Goal: Task Accomplishment & Management: Use online tool/utility

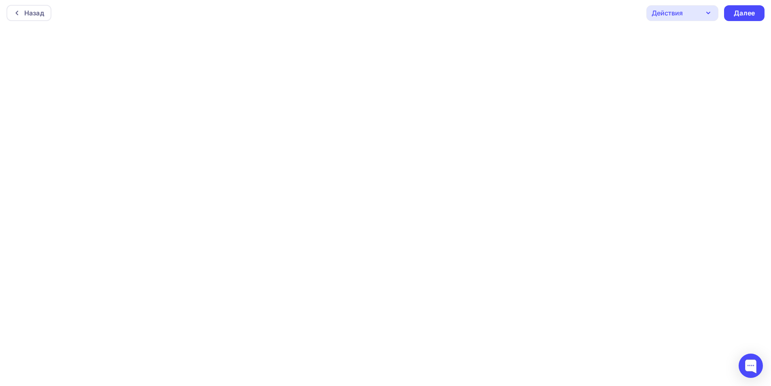
scroll to position [2, 0]
click at [748, 362] on div at bounding box center [751, 365] width 24 height 24
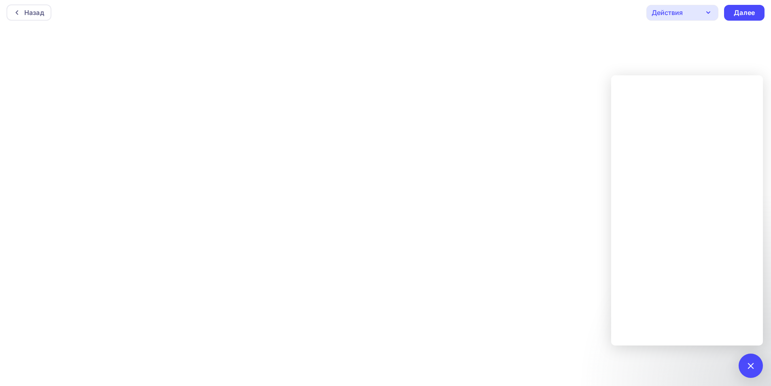
click at [750, 369] on div at bounding box center [750, 365] width 11 height 11
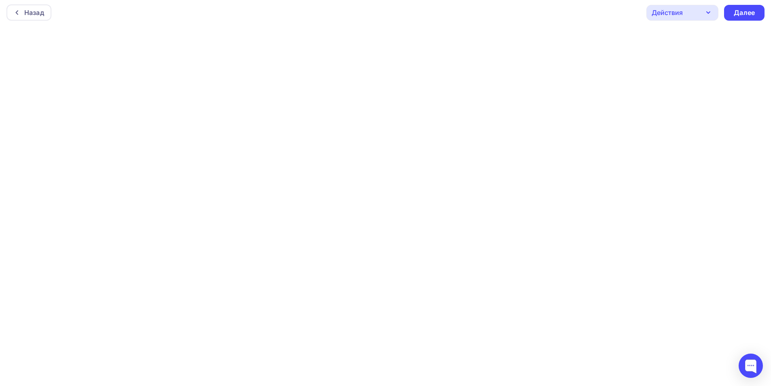
scroll to position [0, 0]
click at [710, 16] on icon "button" at bounding box center [708, 15] width 10 height 10
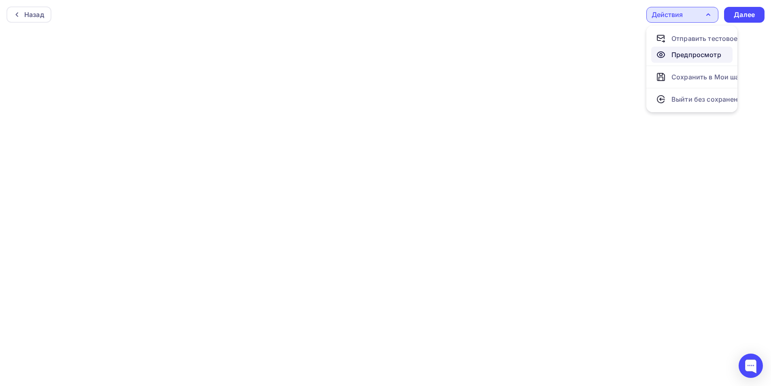
click at [699, 51] on div "Предпросмотр" at bounding box center [696, 55] width 50 height 10
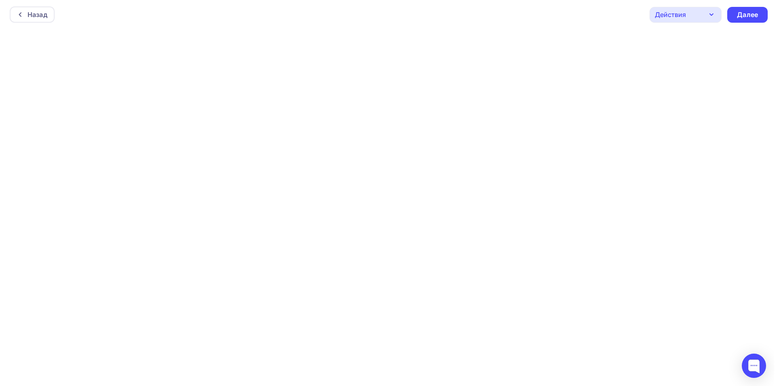
scroll to position [2, 0]
click at [700, 13] on div "Действия" at bounding box center [682, 13] width 72 height 16
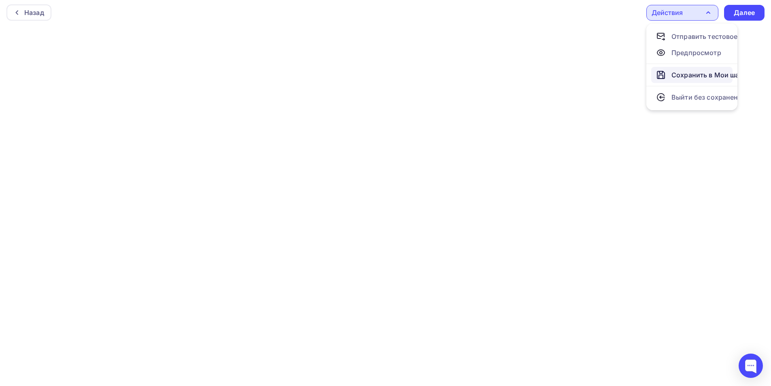
click at [686, 81] on link "Сохранить в Мои шаблоны" at bounding box center [691, 75] width 81 height 16
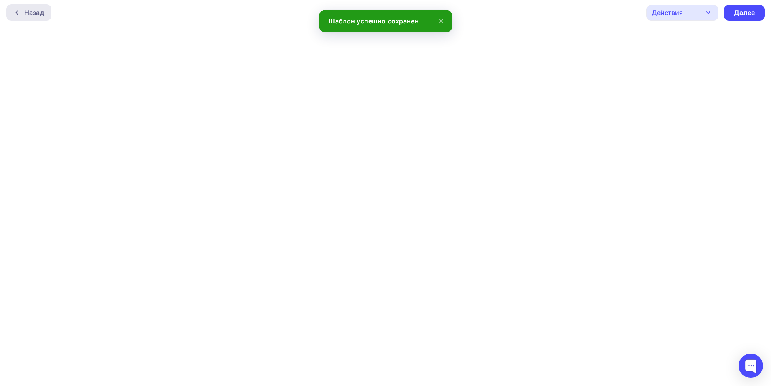
click at [38, 17] on div "Назад" at bounding box center [28, 12] width 45 height 16
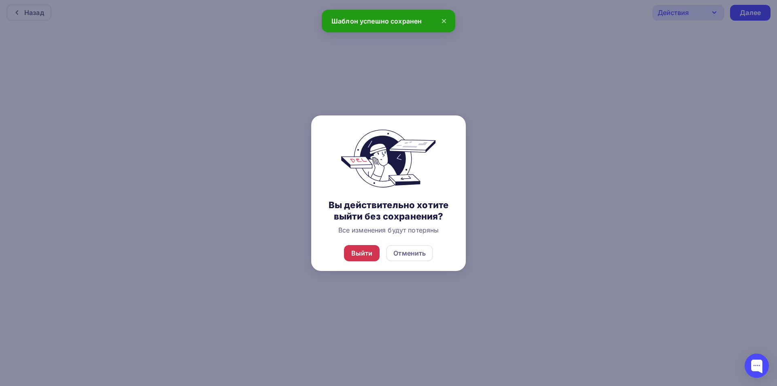
click at [374, 252] on div "Выйти" at bounding box center [362, 253] width 36 height 16
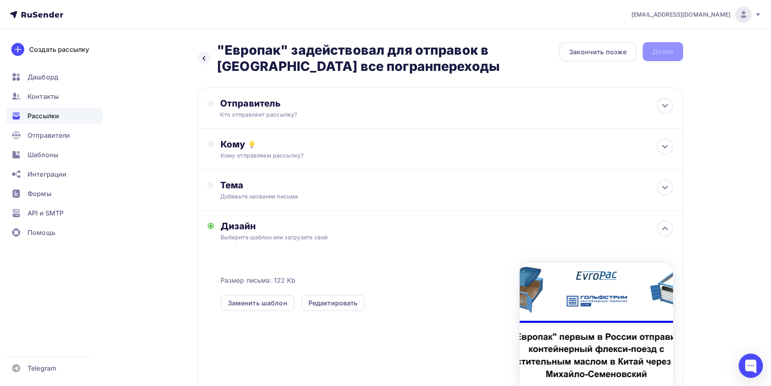
click at [47, 114] on span "Рассылки" at bounding box center [44, 116] width 32 height 10
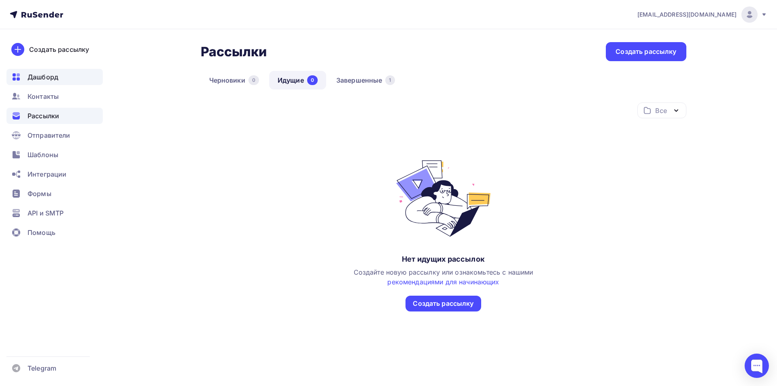
click at [45, 79] on span "Дашборд" at bounding box center [43, 77] width 31 height 10
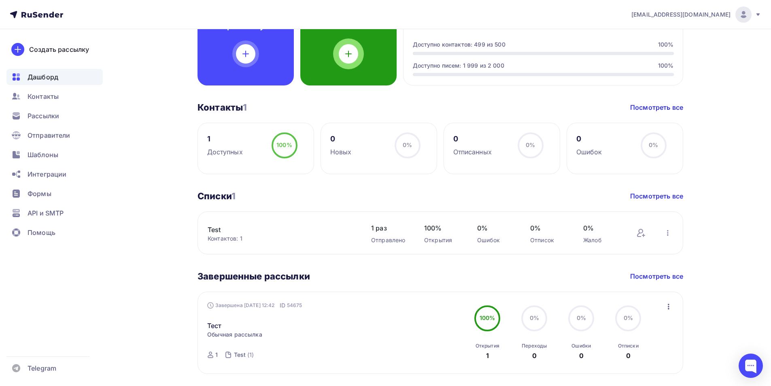
scroll to position [274, 0]
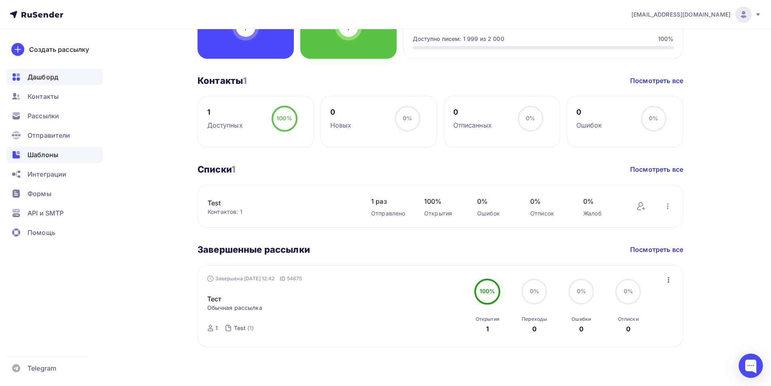
click at [40, 159] on div "Шаблоны" at bounding box center [54, 155] width 96 height 16
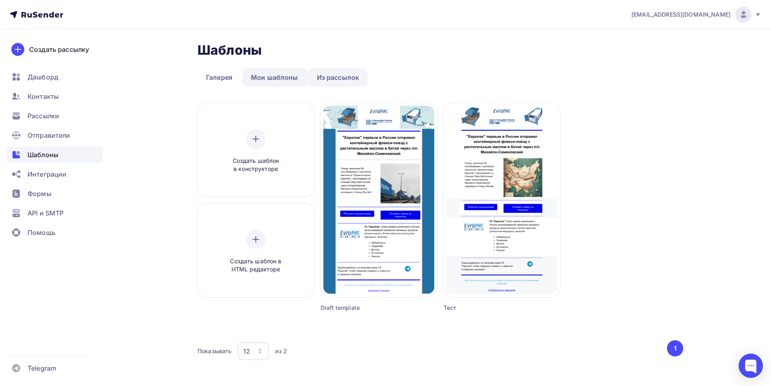
click at [323, 79] on link "Из рассылок" at bounding box center [337, 77] width 59 height 19
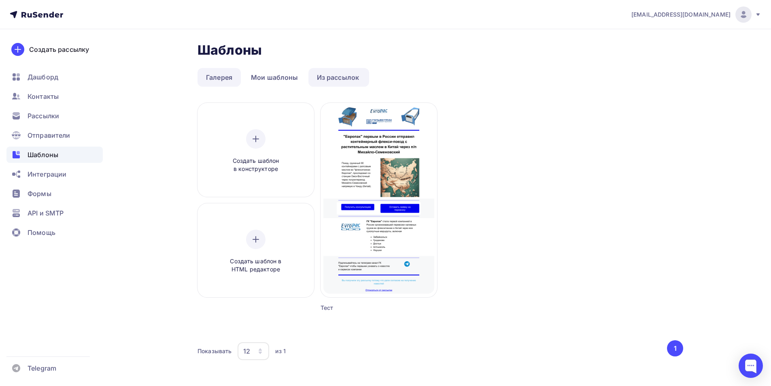
click at [220, 72] on link "Галерея" at bounding box center [219, 77] width 43 height 19
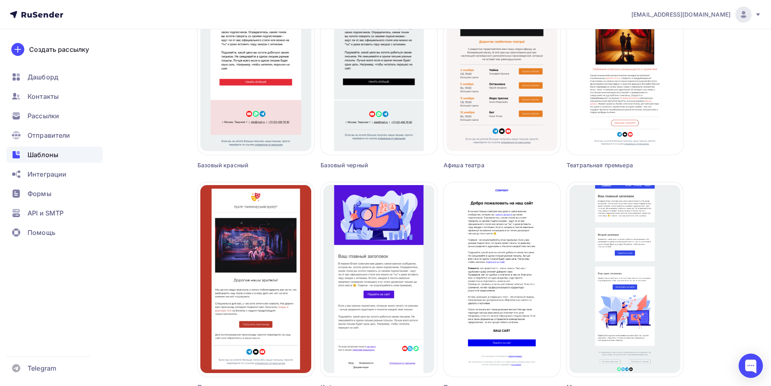
scroll to position [461, 0]
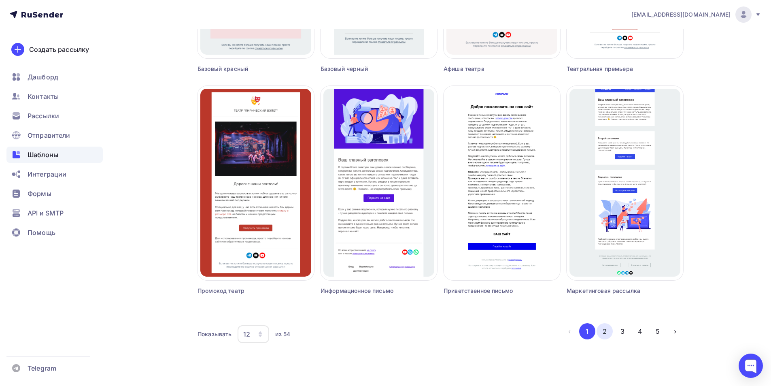
click at [603, 327] on button "2" at bounding box center [605, 331] width 16 height 16
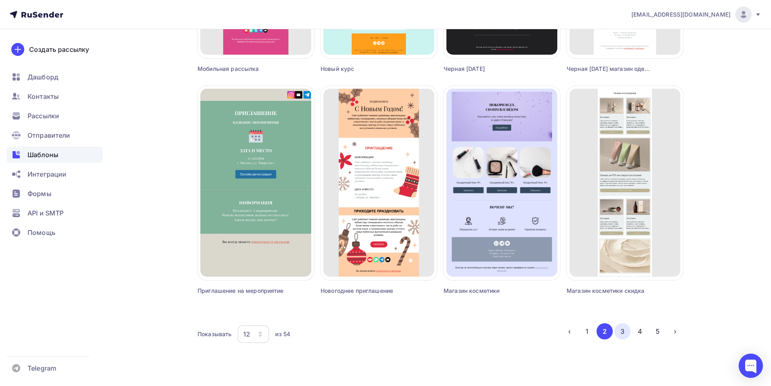
click at [625, 329] on button "3" at bounding box center [622, 331] width 16 height 16
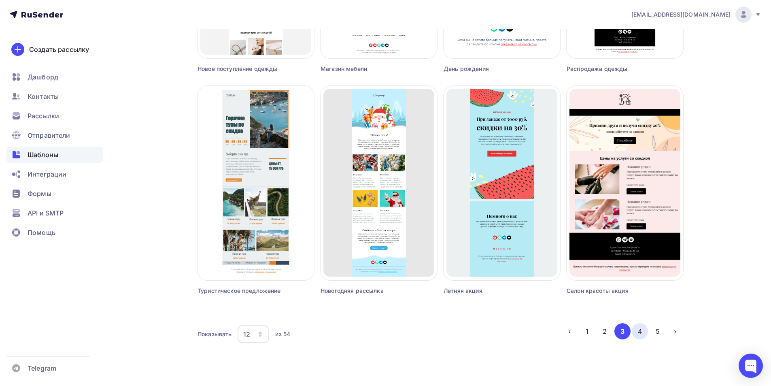
click at [645, 331] on button "4" at bounding box center [640, 331] width 16 height 16
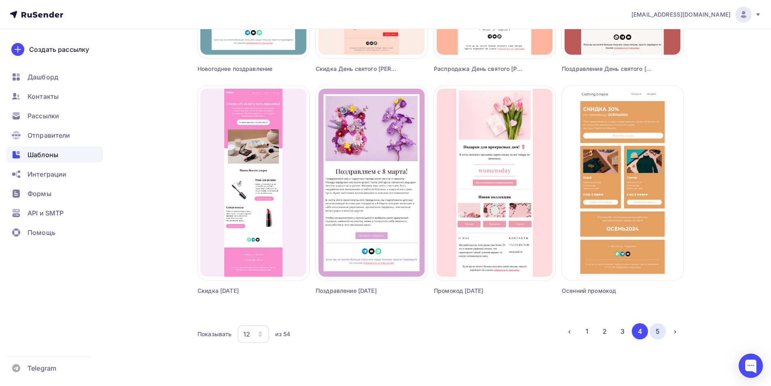
click at [656, 329] on button "5" at bounding box center [658, 331] width 16 height 16
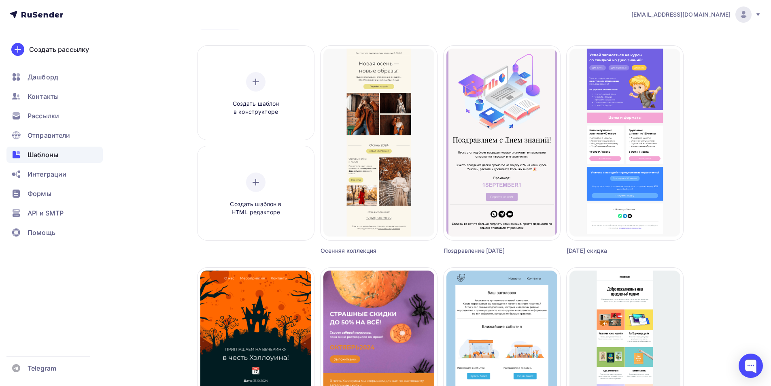
scroll to position [15, 0]
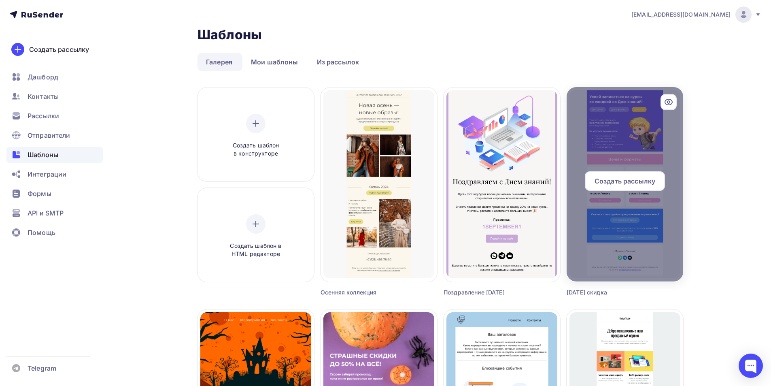
click at [613, 224] on div at bounding box center [625, 184] width 117 height 194
click at [672, 98] on icon at bounding box center [669, 102] width 10 height 10
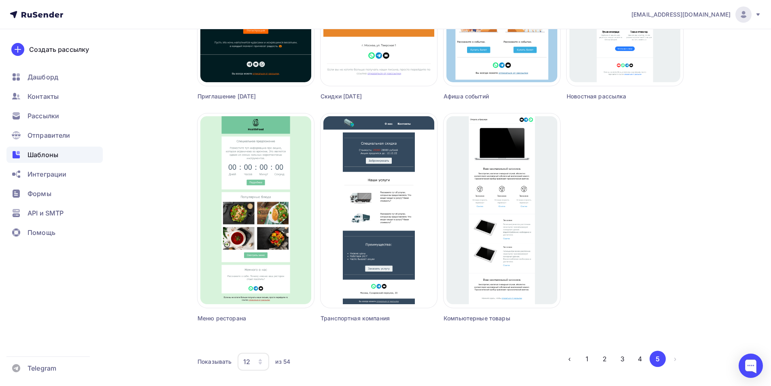
scroll to position [461, 0]
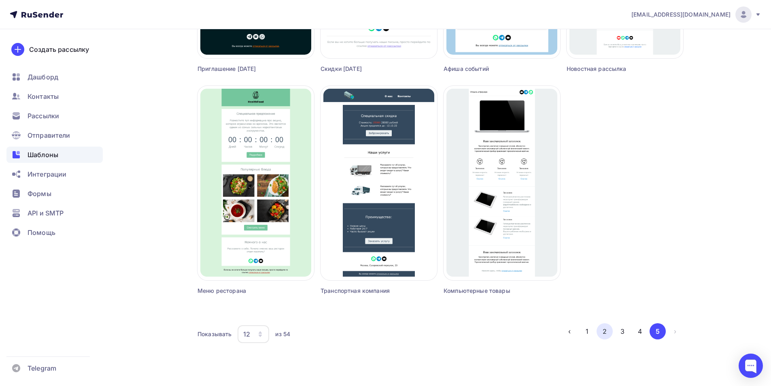
click at [610, 325] on button "2" at bounding box center [605, 331] width 16 height 16
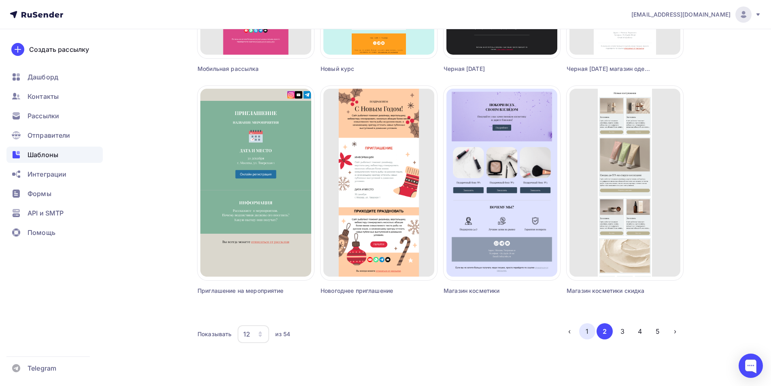
click at [588, 331] on button "1" at bounding box center [587, 331] width 16 height 16
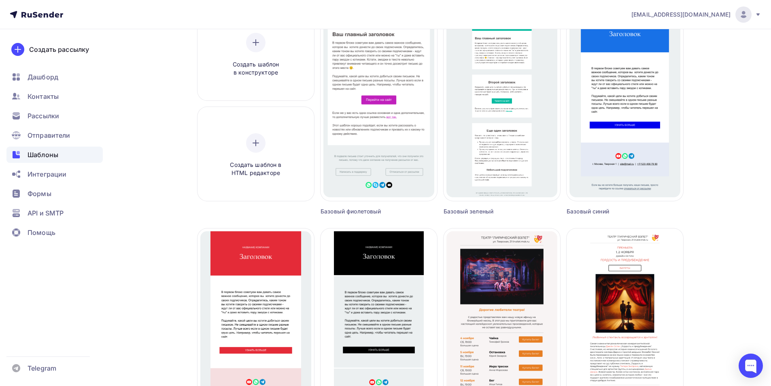
scroll to position [0, 0]
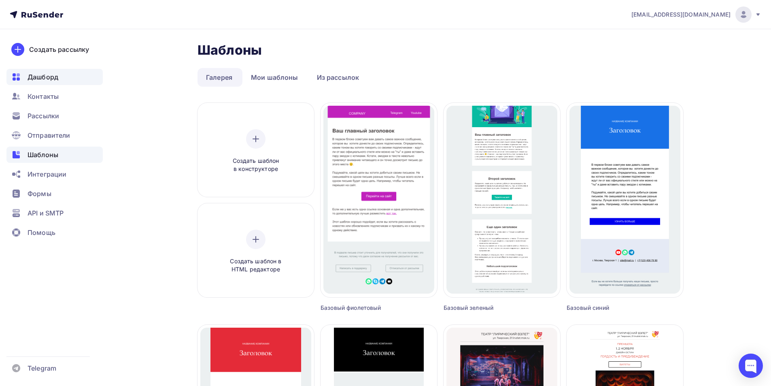
click at [48, 83] on div "Дашборд" at bounding box center [54, 77] width 96 height 16
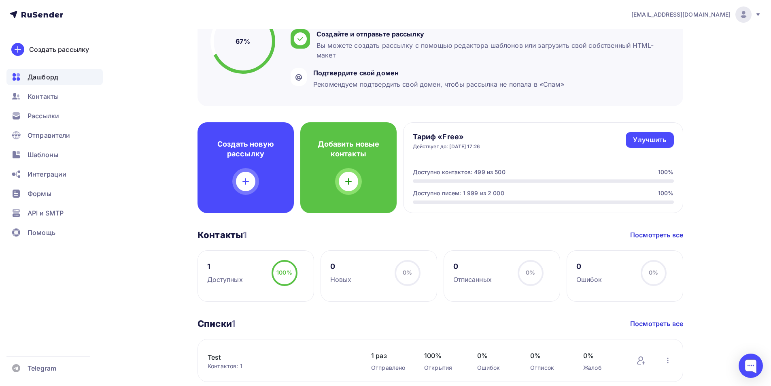
scroll to position [112, 0]
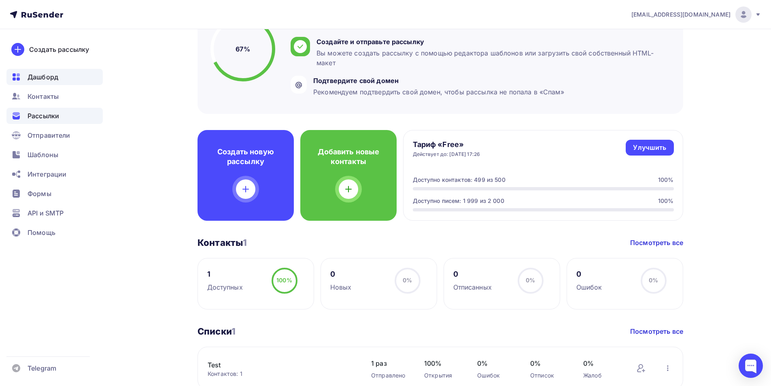
click at [46, 120] on span "Рассылки" at bounding box center [44, 116] width 32 height 10
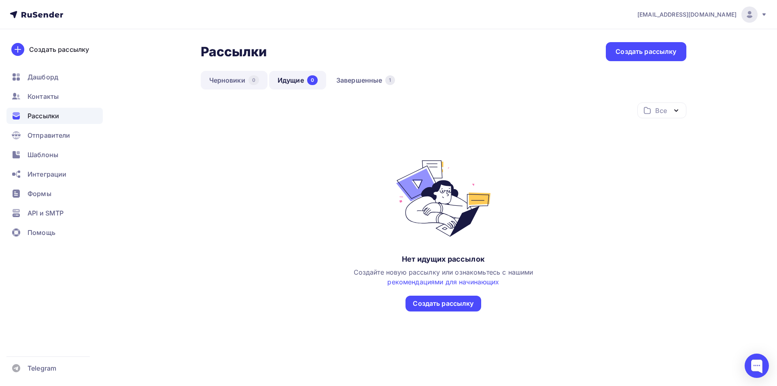
click at [223, 84] on link "Черновики 0" at bounding box center [234, 80] width 67 height 19
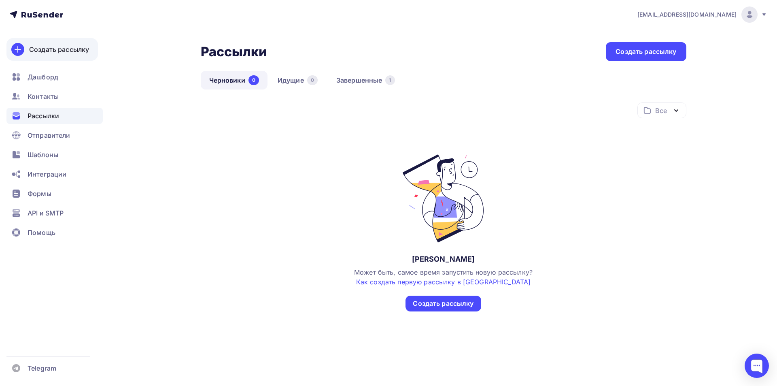
click at [55, 55] on link "Создать рассылку" at bounding box center [51, 49] width 91 height 23
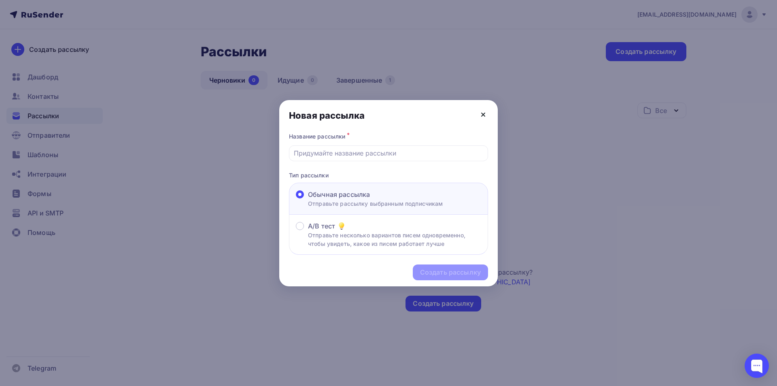
click at [479, 116] on icon at bounding box center [483, 115] width 10 height 10
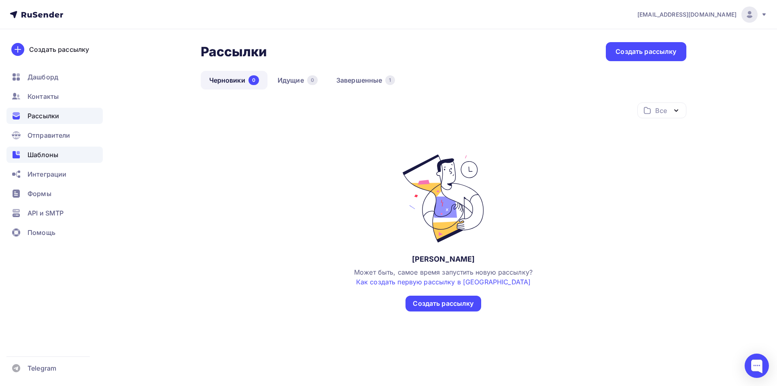
click at [47, 156] on span "Шаблоны" at bounding box center [43, 155] width 31 height 10
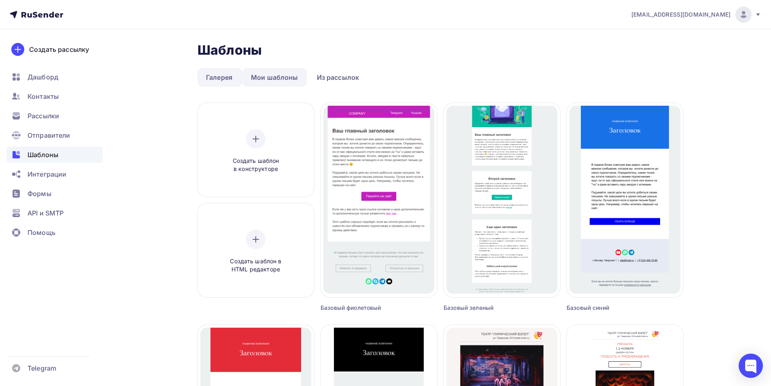
click at [272, 82] on link "Мои шаблоны" at bounding box center [274, 77] width 64 height 19
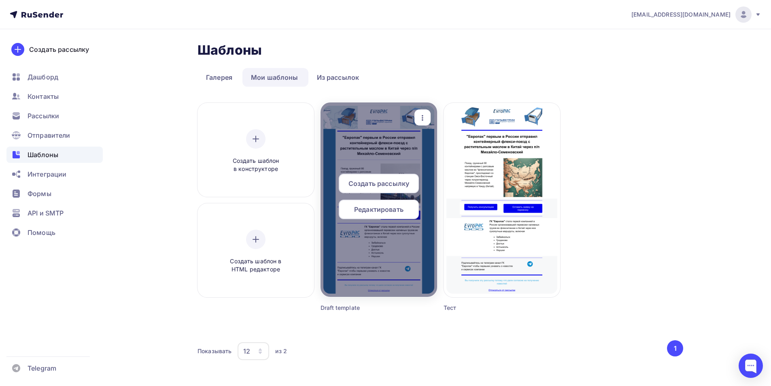
click at [374, 214] on div "Редактировать" at bounding box center [379, 209] width 80 height 19
